Goal: Check status: Check status

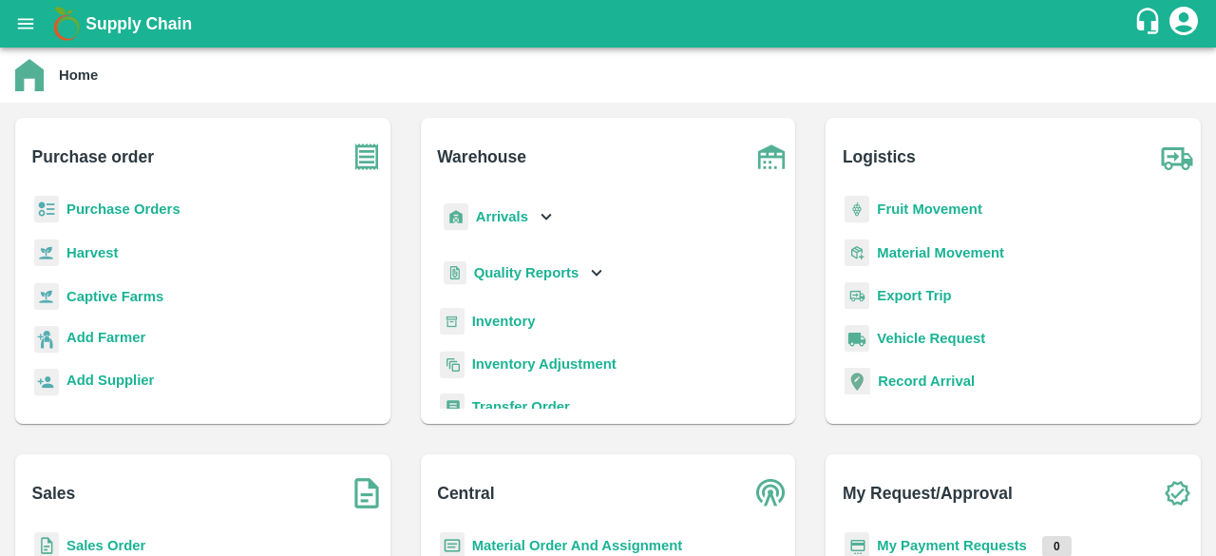
click at [131, 206] on b "Purchase Orders" at bounding box center [123, 208] width 114 height 15
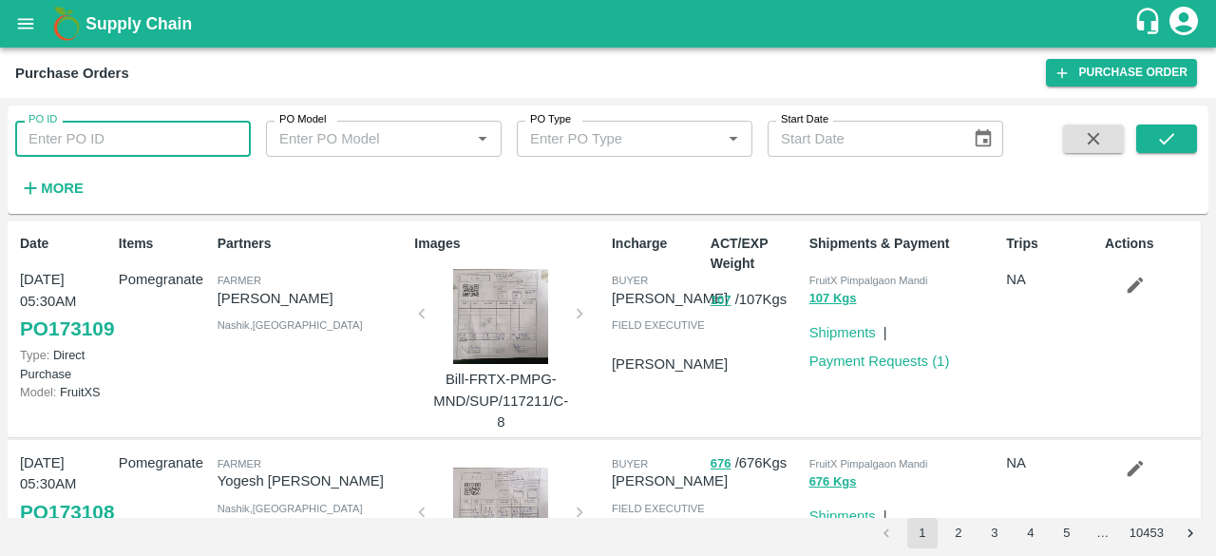
click at [110, 133] on input "PO ID" at bounding box center [133, 139] width 236 height 36
paste input "171899"
type input "171899"
click at [1178, 137] on button "submit" at bounding box center [1166, 138] width 61 height 28
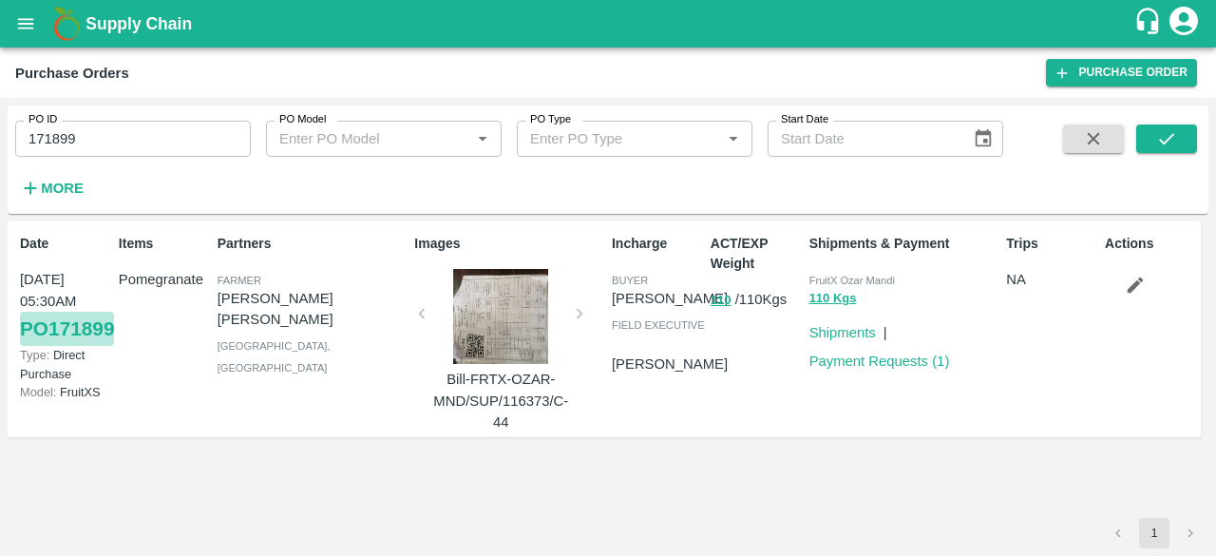
click at [43, 346] on link "PO 171899" at bounding box center [67, 329] width 94 height 34
click at [486, 334] on div at bounding box center [500, 316] width 142 height 95
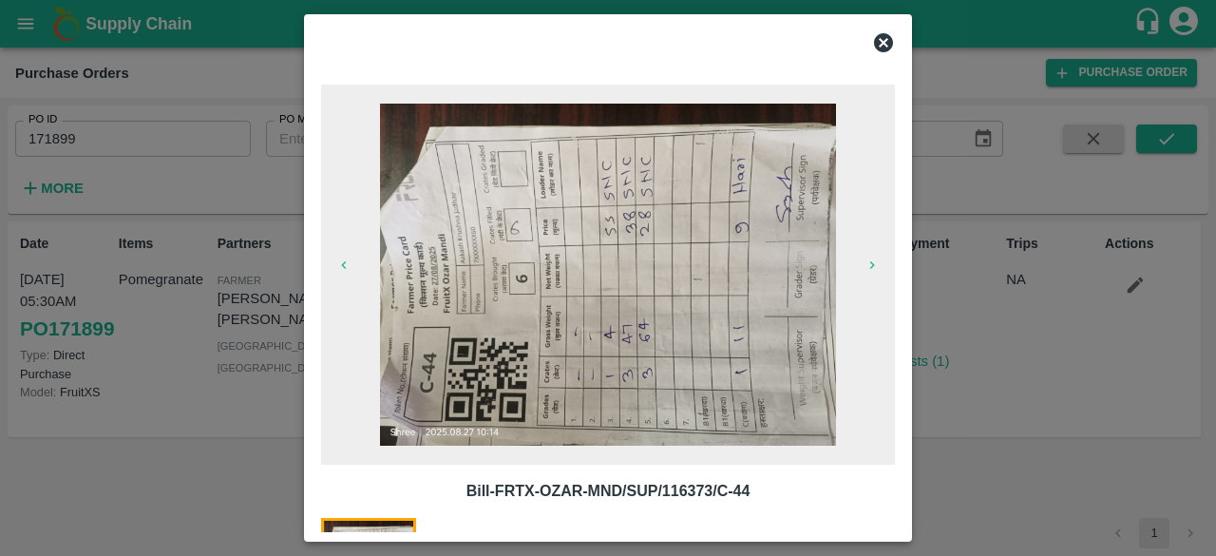
click at [879, 44] on icon at bounding box center [883, 42] width 19 height 19
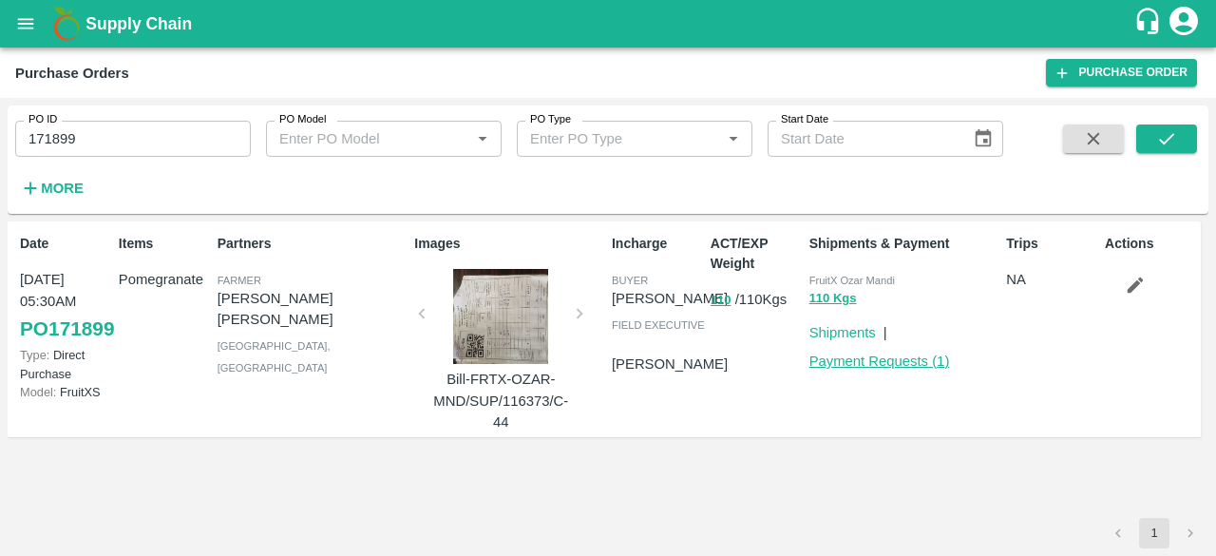
click at [837, 362] on link "Payment Requests ( 1 )" at bounding box center [879, 360] width 141 height 15
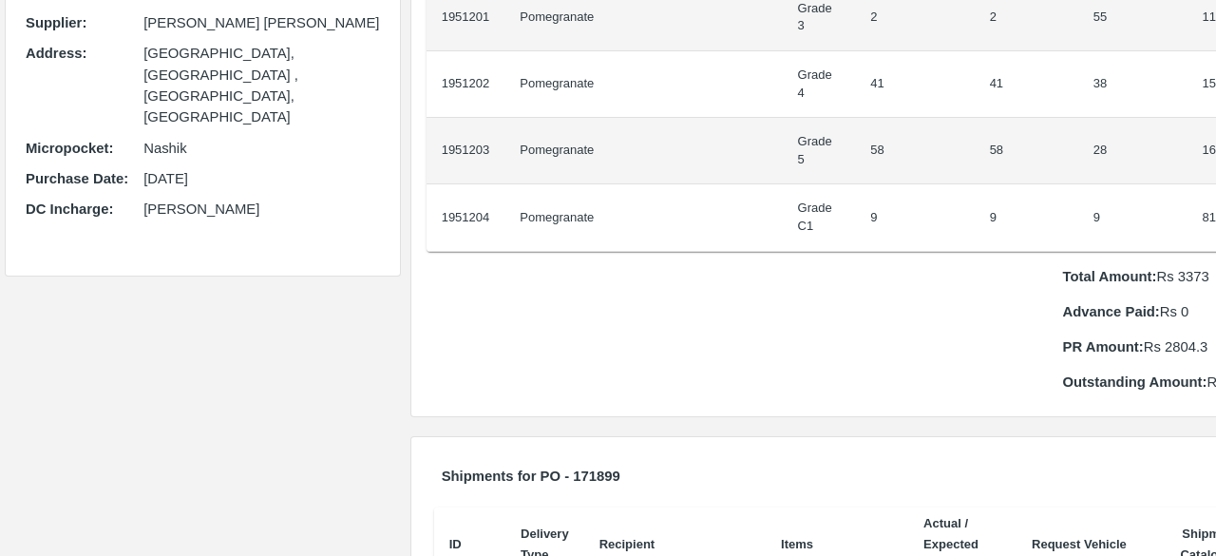
scroll to position [323, 0]
drag, startPoint x: 1146, startPoint y: 383, endPoint x: 1185, endPoint y: 382, distance: 39.9
click at [1185, 382] on p "Outstanding Amount: Rs 568.7" at bounding box center [1162, 383] width 200 height 21
click at [1109, 424] on div "PO Items Buying In: Kgs ID Product Brand/Marka SKU Expected Weight (Kgs) Actual…" at bounding box center [845, 105] width 879 height 648
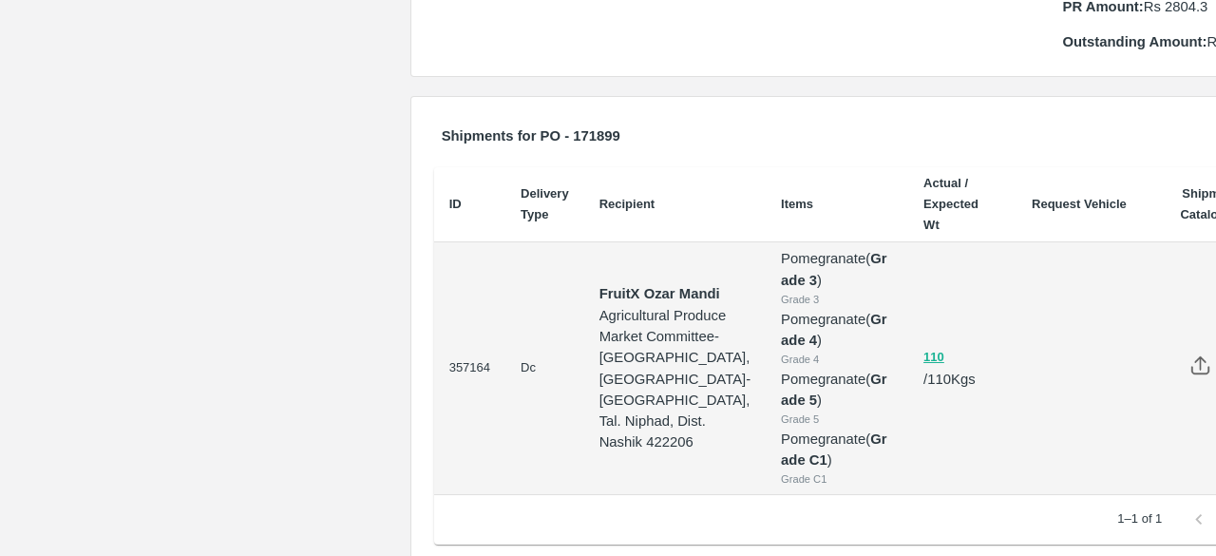
scroll to position [665, 0]
click at [923, 369] on button "110" at bounding box center [933, 358] width 21 height 22
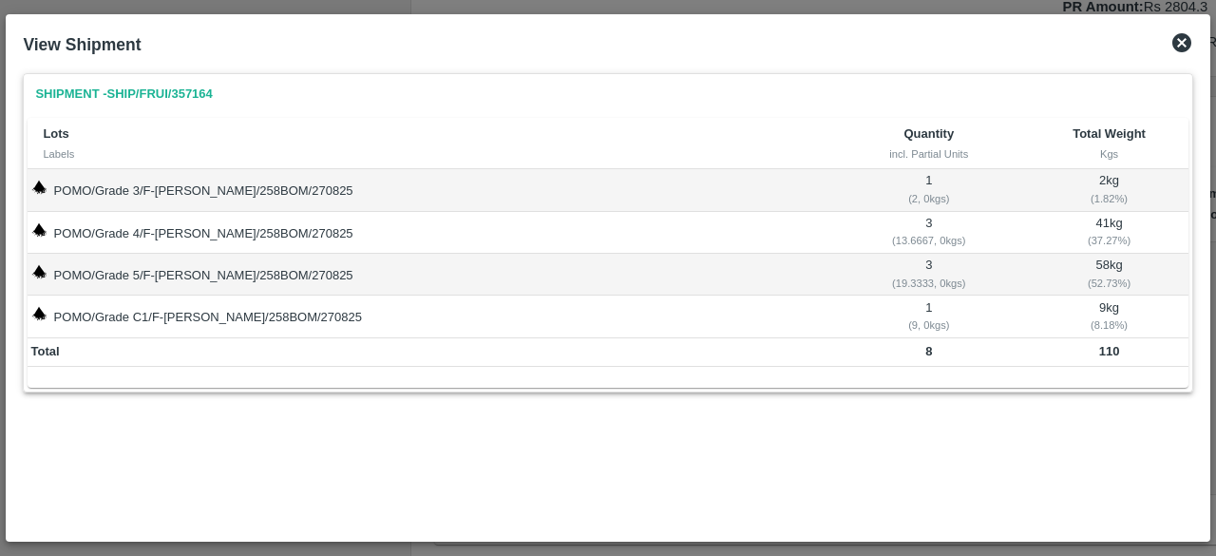
click at [1177, 45] on icon at bounding box center [1181, 42] width 19 height 19
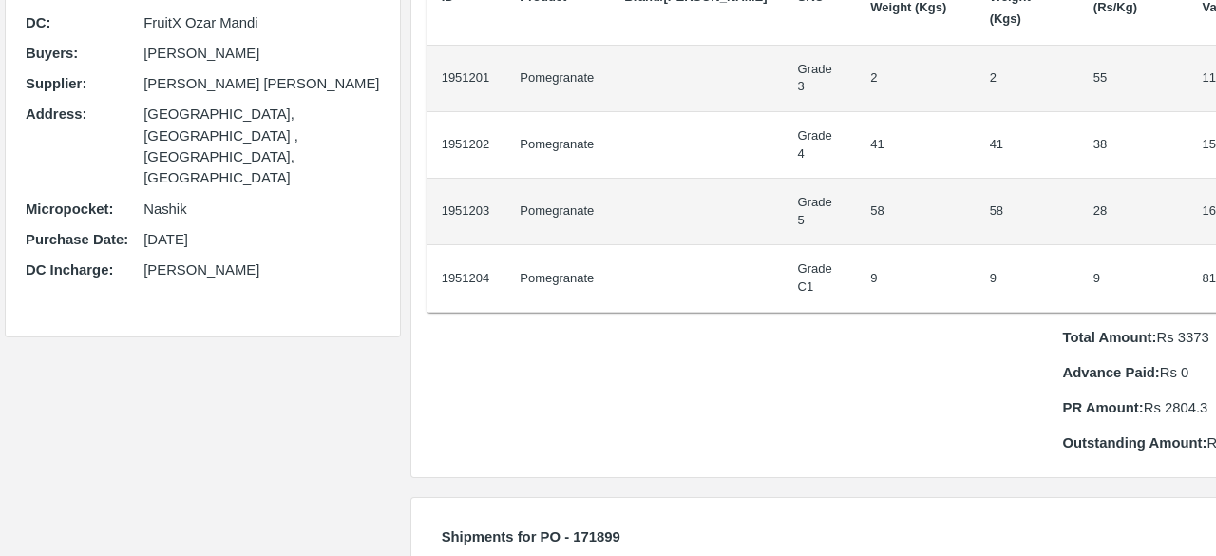
scroll to position [265, 0]
drag, startPoint x: 1191, startPoint y: 442, endPoint x: 1128, endPoint y: 434, distance: 63.2
click at [1128, 434] on p "Outstanding Amount: Rs 568.7" at bounding box center [1162, 441] width 200 height 21
click at [1146, 458] on div "PO Items Buying In: Kgs ID Product Brand/Marka SKU Expected Weight (Kgs) Actual…" at bounding box center [844, 162] width 867 height 627
drag, startPoint x: 1134, startPoint y: 443, endPoint x: 1197, endPoint y: 439, distance: 62.8
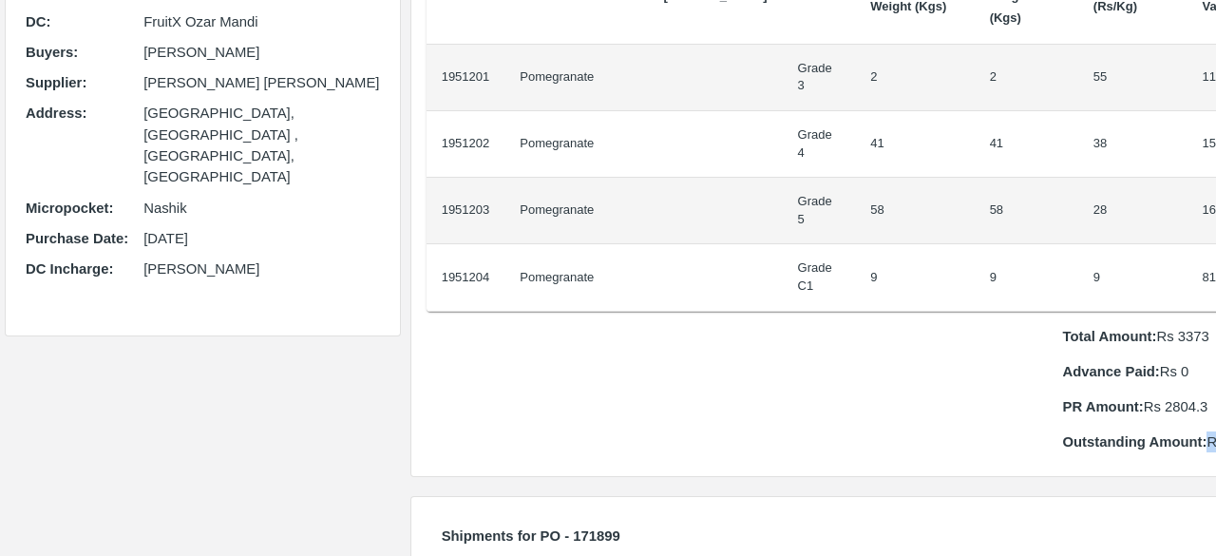
click at [1197, 439] on div "PO Items Buying In: Kgs ID Product Brand/Marka SKU Expected Weight (Kgs) Actual…" at bounding box center [844, 162] width 867 height 627
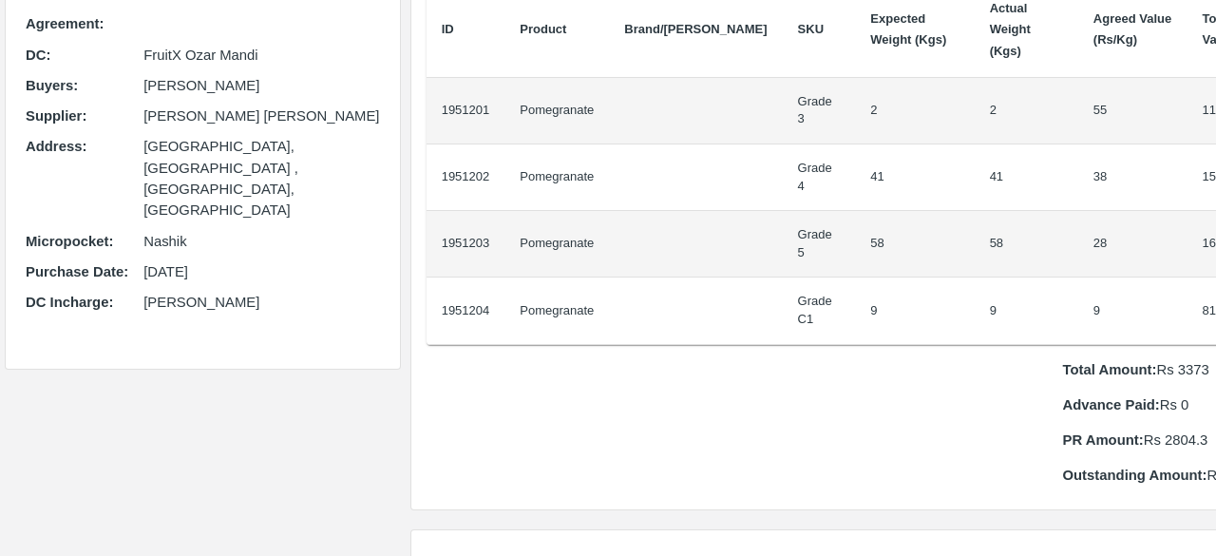
click at [1109, 430] on p "PR Amount: Rs 2804.3" at bounding box center [1162, 439] width 200 height 21
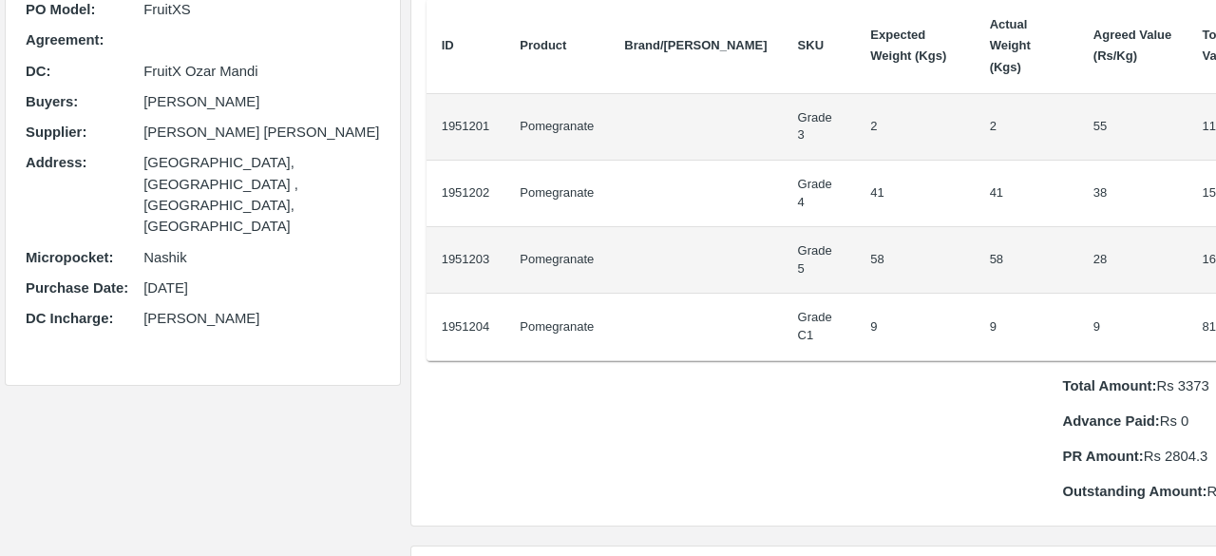
scroll to position [217, 0]
drag, startPoint x: 1077, startPoint y: 453, endPoint x: 1111, endPoint y: 457, distance: 34.4
click at [1111, 457] on p "PR Amount: Rs 2804.3" at bounding box center [1162, 455] width 200 height 21
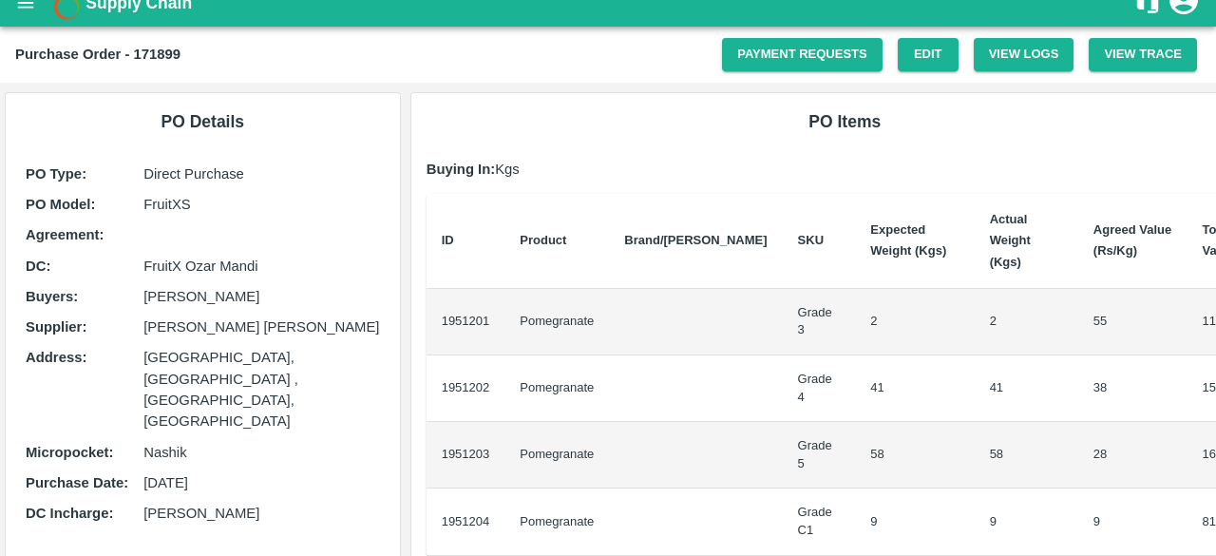
scroll to position [0, 0]
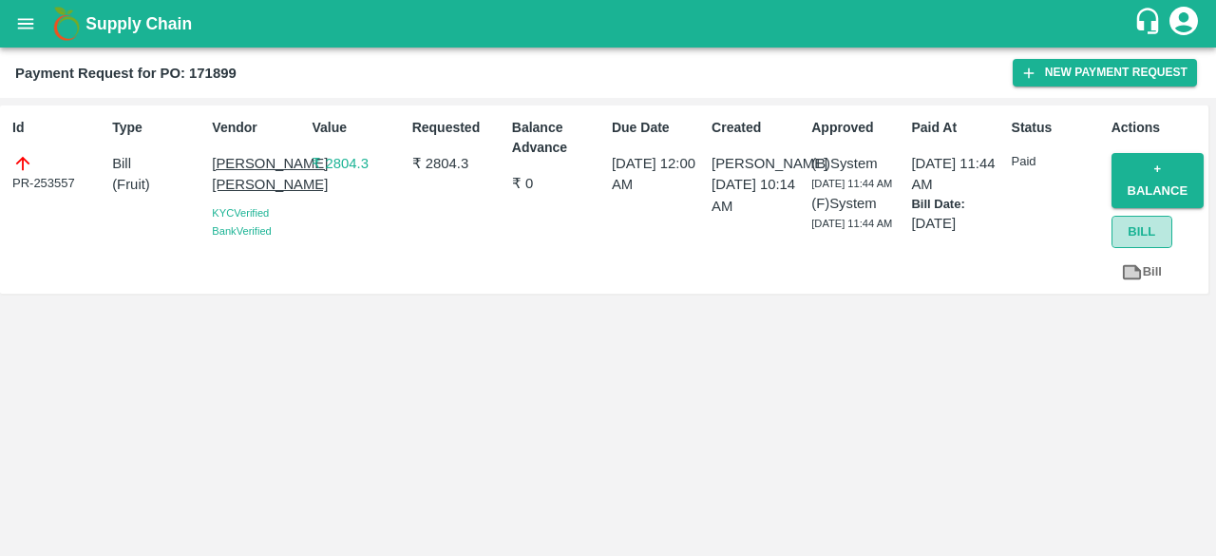
click at [1133, 229] on button "Bill" at bounding box center [1141, 232] width 61 height 33
click at [336, 161] on p "₹ 2804.3" at bounding box center [358, 163] width 92 height 21
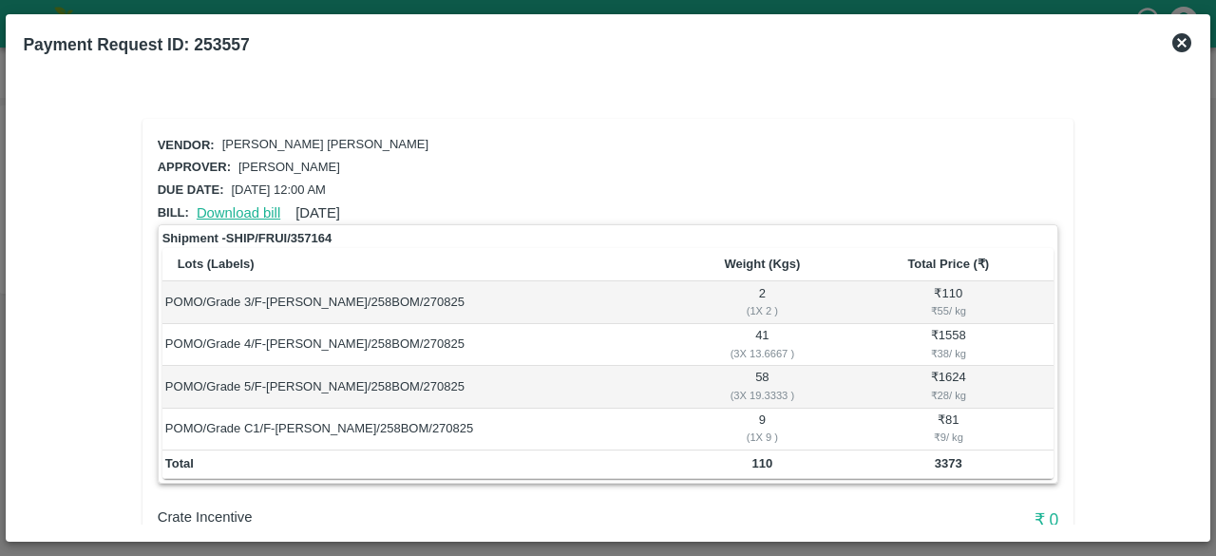
click at [238, 210] on link "Download bill" at bounding box center [239, 212] width 84 height 15
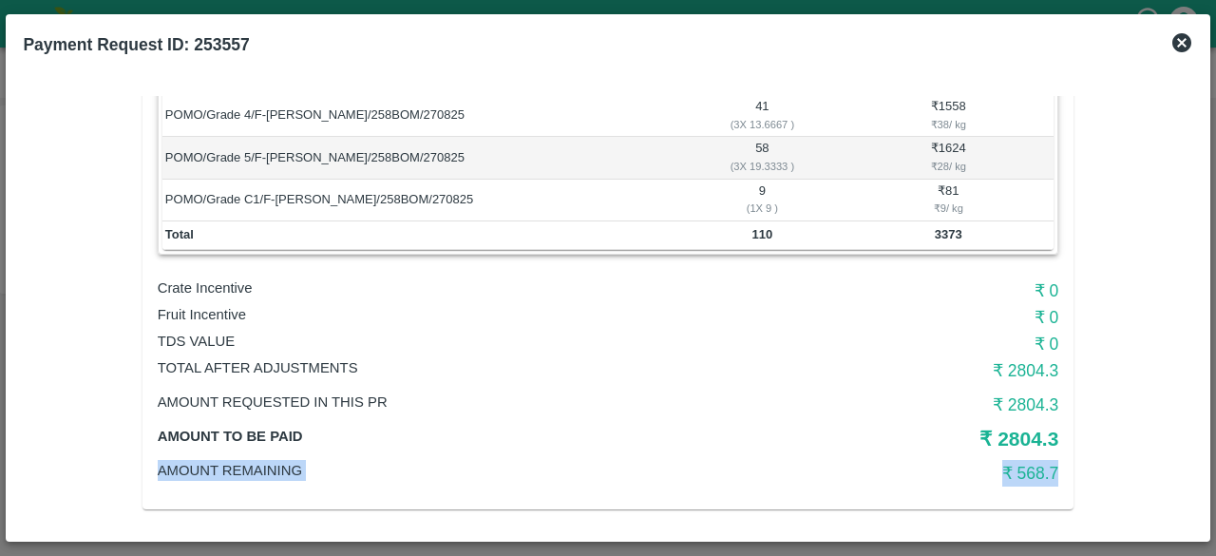
drag, startPoint x: 130, startPoint y: 454, endPoint x: 1083, endPoint y: 483, distance: 953.1
click at [1083, 483] on div "Vendor: Aakash Krushna Jadhav Approver: Abhinav Sharma Due date: 27 Aug 2025, 1…" at bounding box center [608, 200] width 962 height 650
